Goal: Task Accomplishment & Management: Manage account settings

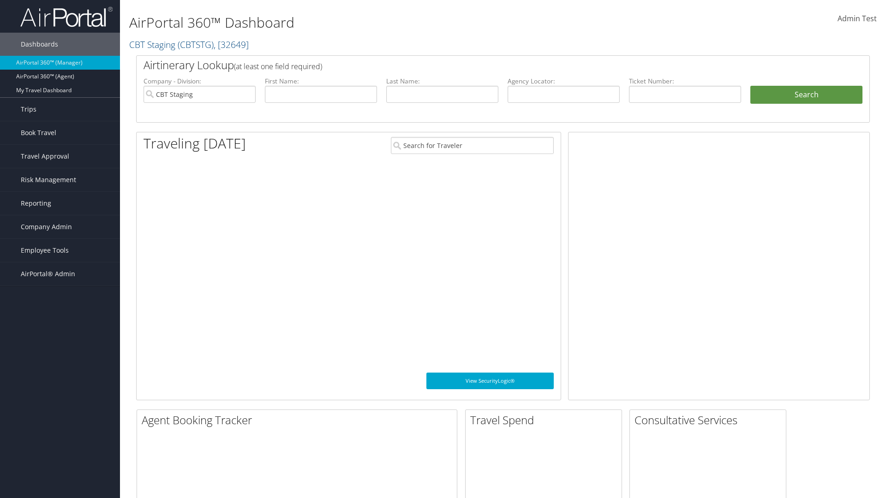
click at [60, 227] on span "Company Admin" at bounding box center [46, 226] width 51 height 23
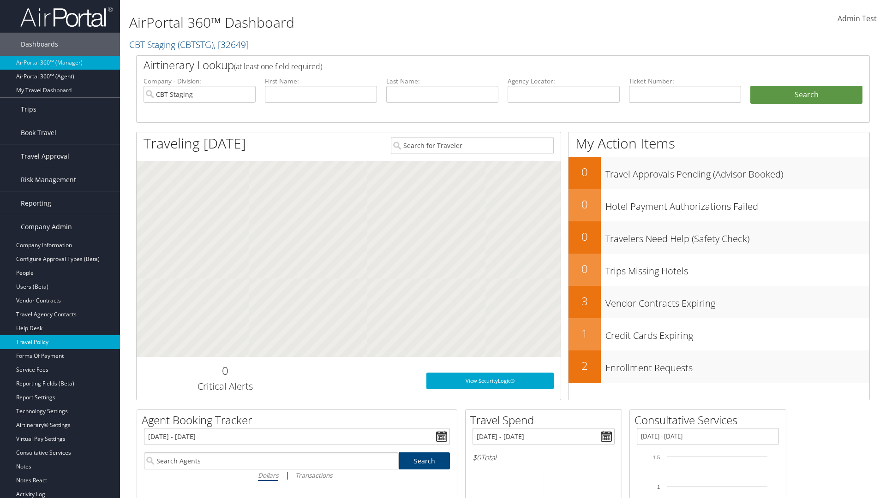
click at [60, 342] on link "Travel Policy" at bounding box center [60, 342] width 120 height 14
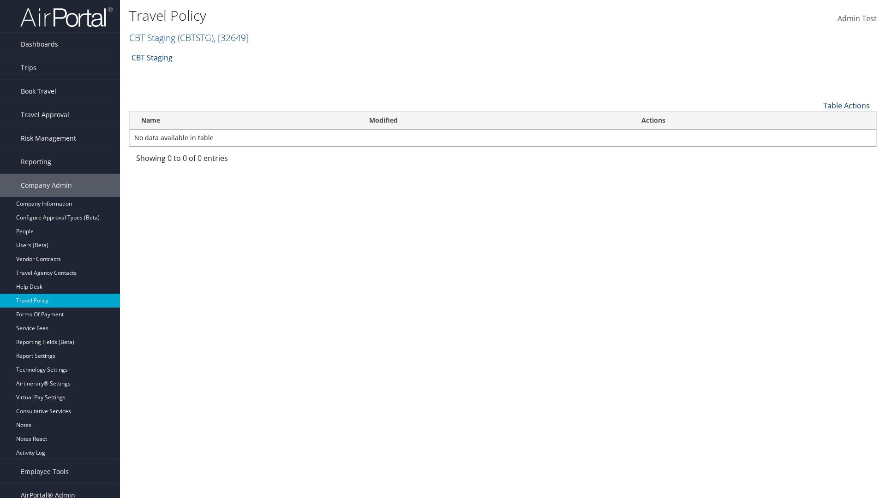
click at [846, 105] on link "Table Actions" at bounding box center [846, 106] width 47 height 10
click at [815, 120] on link "Add New Policy" at bounding box center [815, 120] width 121 height 16
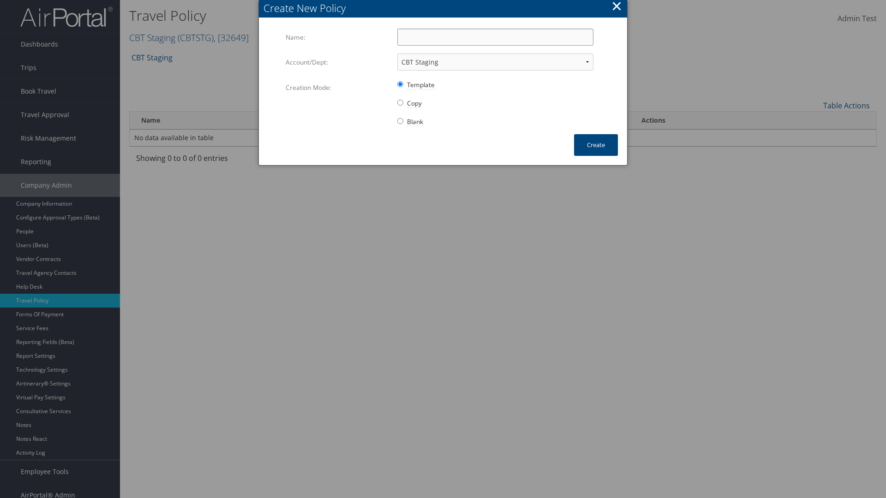
click at [495, 37] on input "Name:" at bounding box center [495, 37] width 196 height 17
type input "Auto Policy for 1139"
click at [596, 145] on button "Create" at bounding box center [596, 145] width 44 height 22
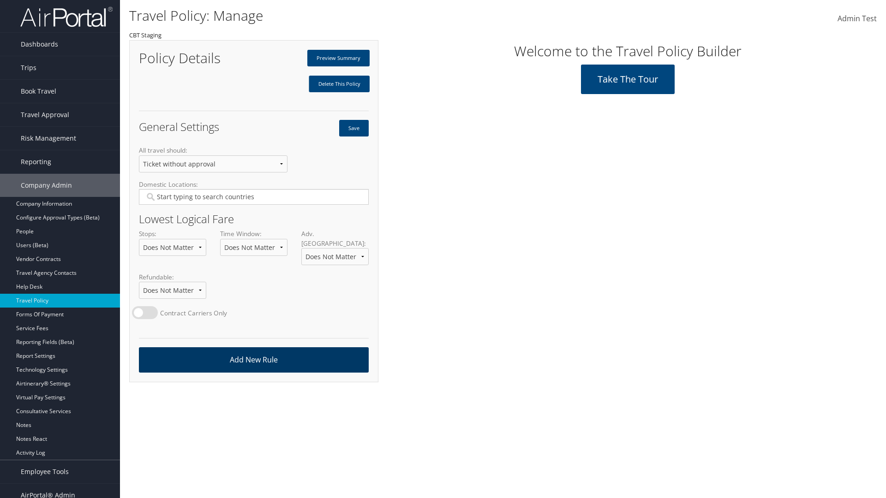
click at [253, 351] on link "Add New Rule" at bounding box center [254, 359] width 230 height 25
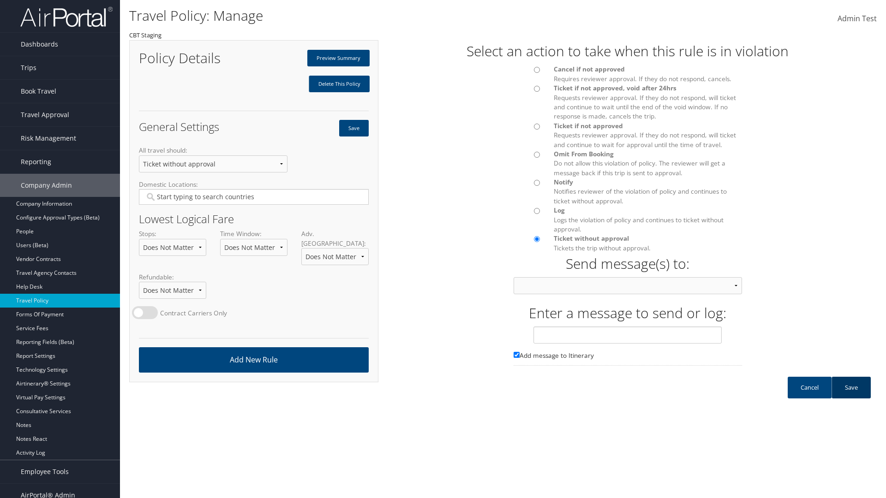
click at [851, 397] on link "Save" at bounding box center [850, 388] width 39 height 22
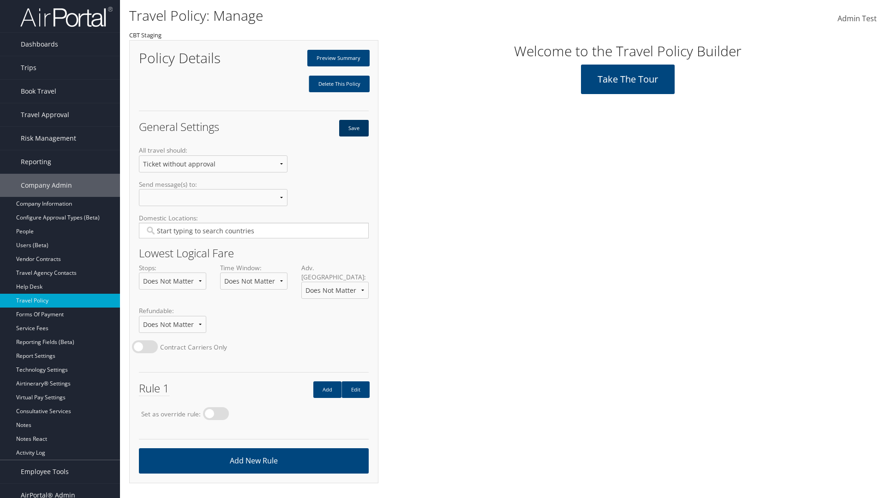
click at [353, 128] on button "Save" at bounding box center [354, 128] width 30 height 17
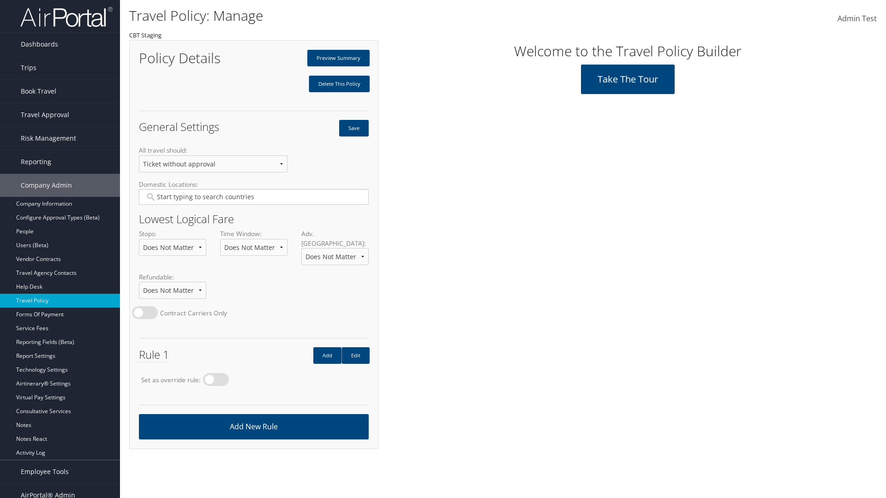
click at [219, 373] on label at bounding box center [216, 379] width 26 height 13
radio input "true"
click at [353, 128] on button "Save" at bounding box center [354, 128] width 30 height 17
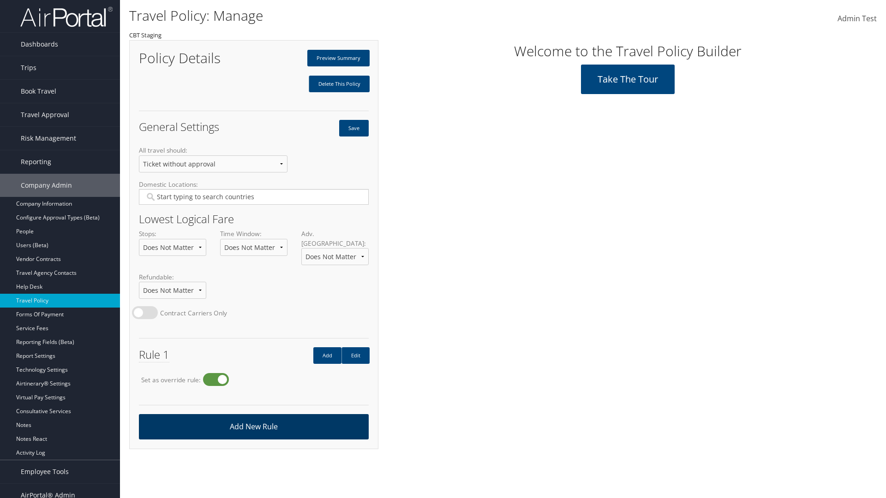
click at [253, 418] on link "Add New Rule" at bounding box center [254, 426] width 230 height 25
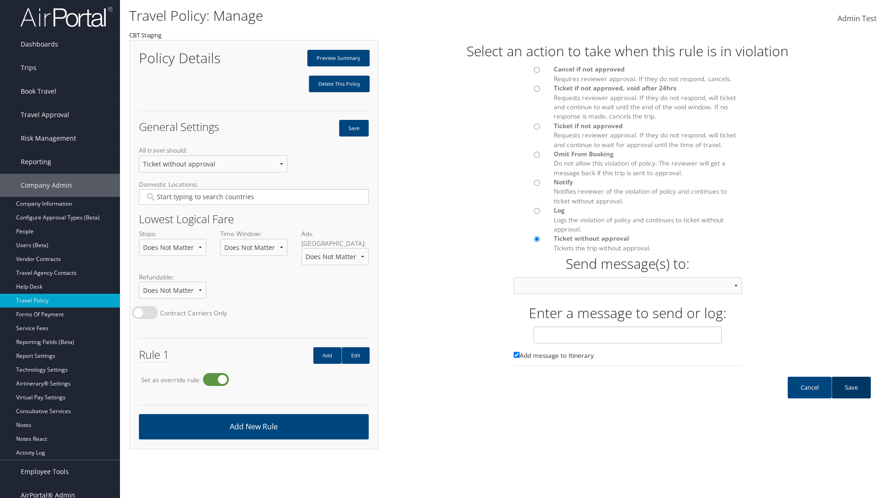
click at [851, 397] on link "Save" at bounding box center [850, 388] width 39 height 22
